Goal: Ask a question

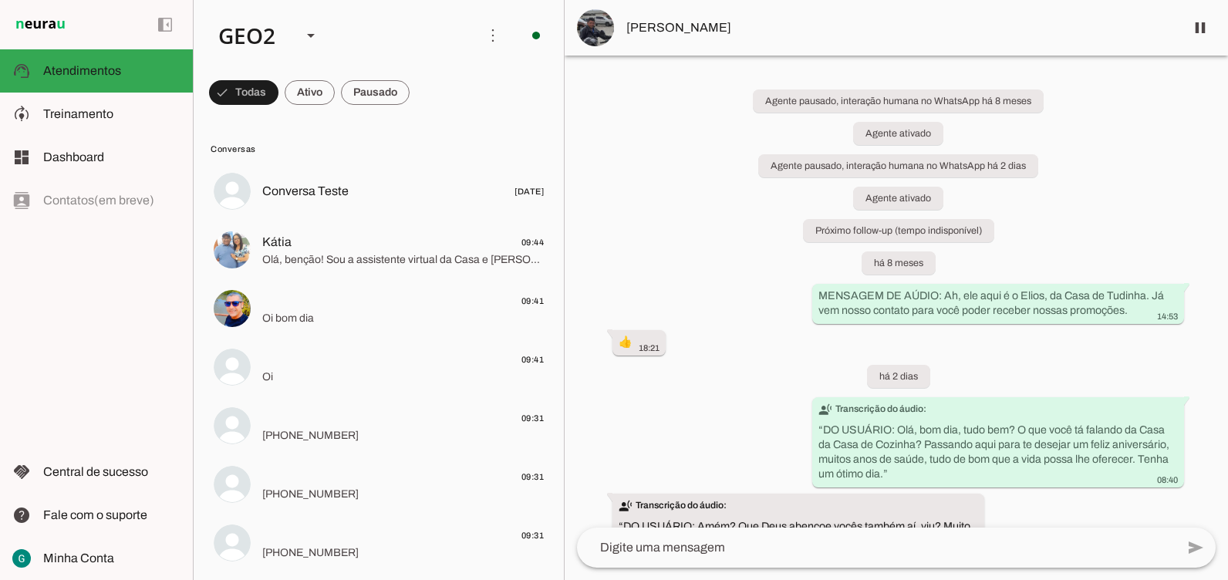
click at [1123, 133] on div at bounding box center [896, 290] width 663 height 580
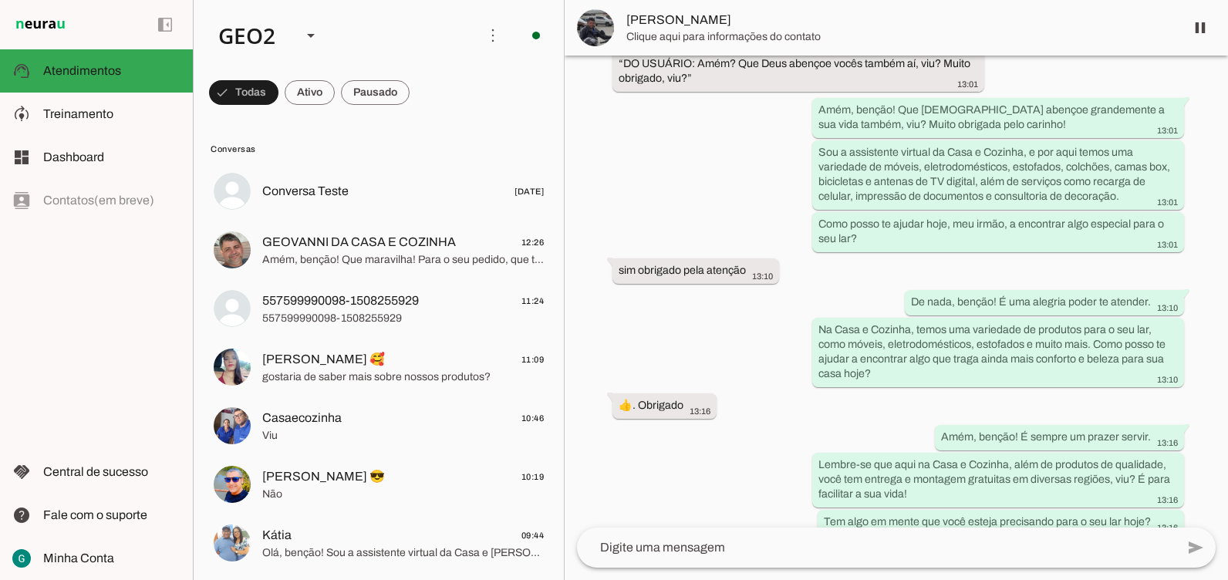
scroll to position [626, 0]
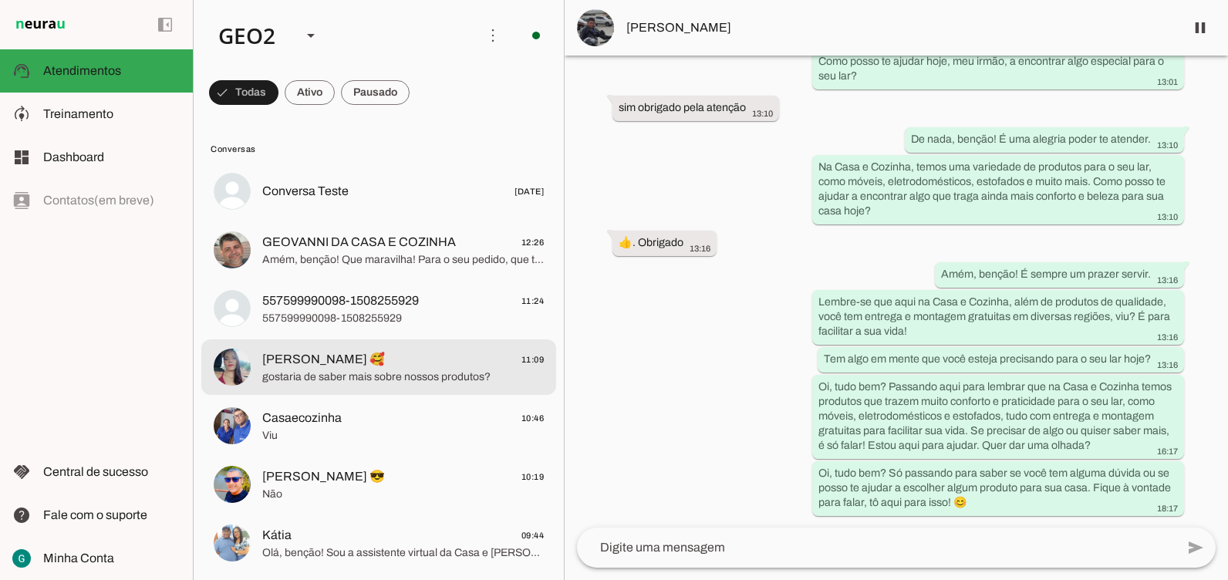
click at [385, 374] on span "gostaria de saber mais sobre nossos produtos?" at bounding box center [403, 377] width 282 height 15
